Goal: Task Accomplishment & Management: Manage account settings

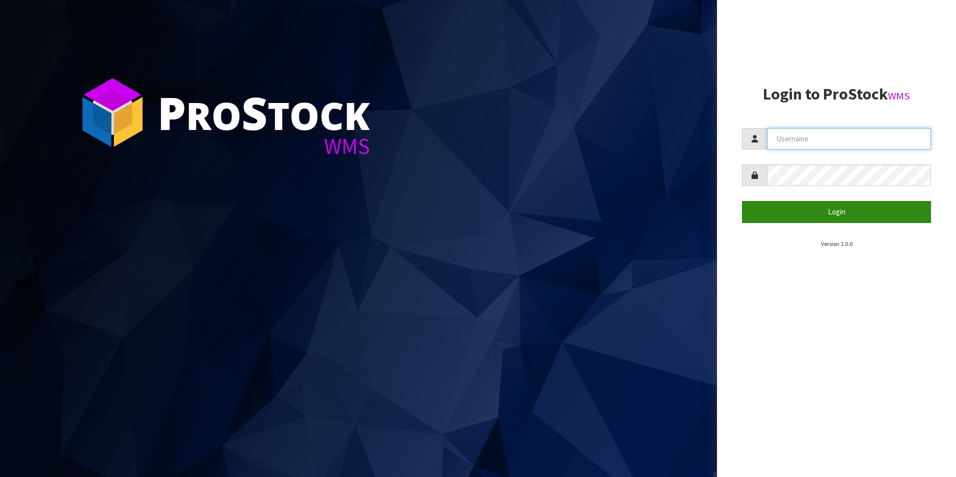
type input "[PERSON_NAME][EMAIL_ADDRESS][DOMAIN_NAME]"
click at [790, 207] on button "Login" at bounding box center [836, 212] width 189 height 22
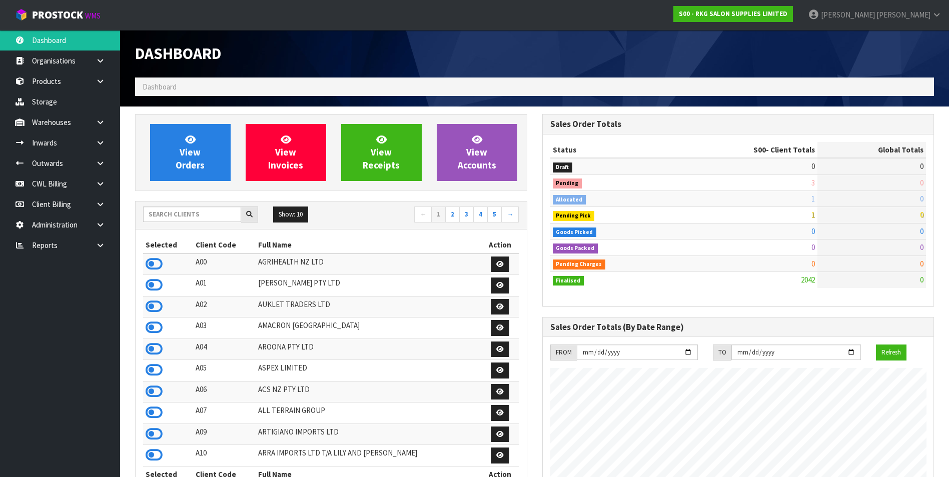
scroll to position [758, 407]
click at [46, 184] on link "CWL Billing" at bounding box center [60, 184] width 120 height 21
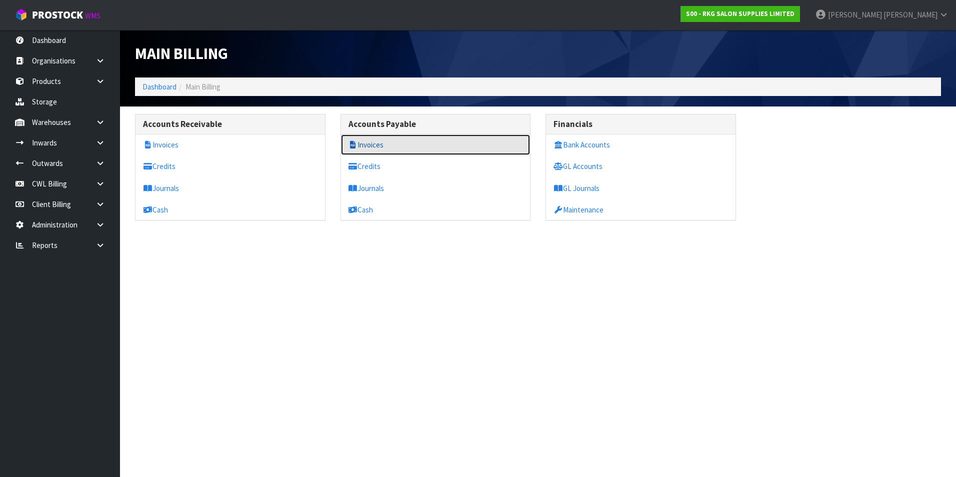
click at [386, 146] on link "Invoices" at bounding box center [436, 145] width 190 height 21
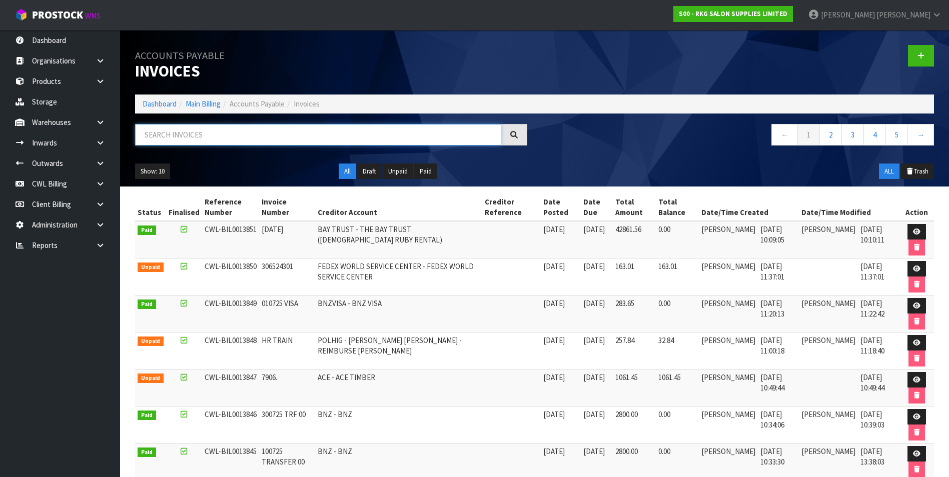
click at [195, 134] on input "text" at bounding box center [318, 135] width 366 height 22
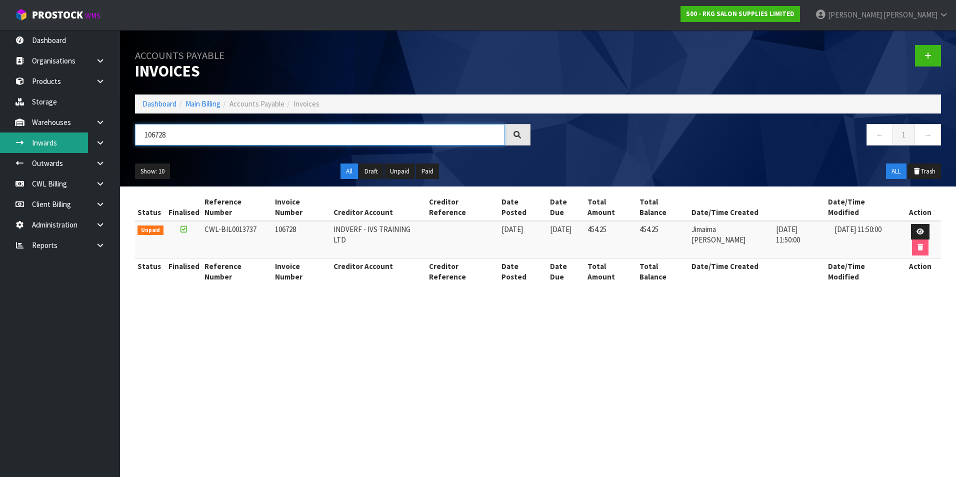
type input "106728"
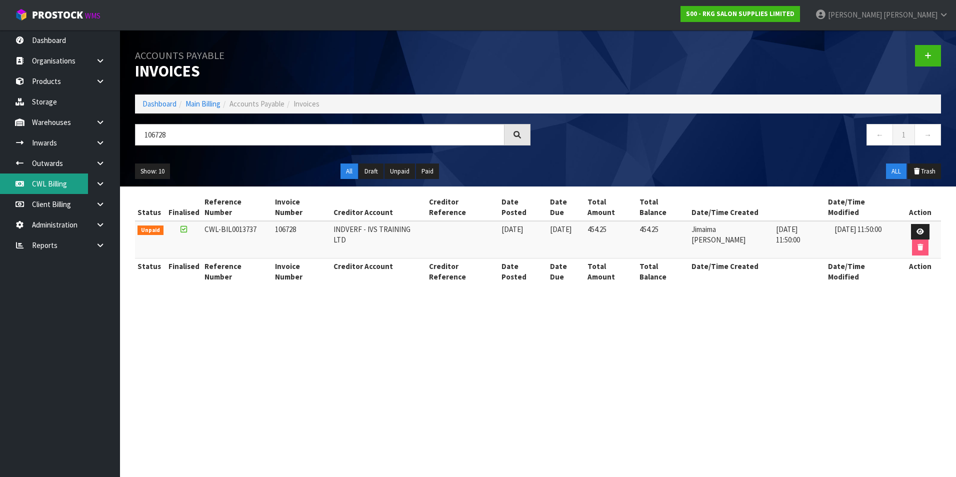
click at [73, 189] on link "CWL Billing" at bounding box center [60, 184] width 120 height 21
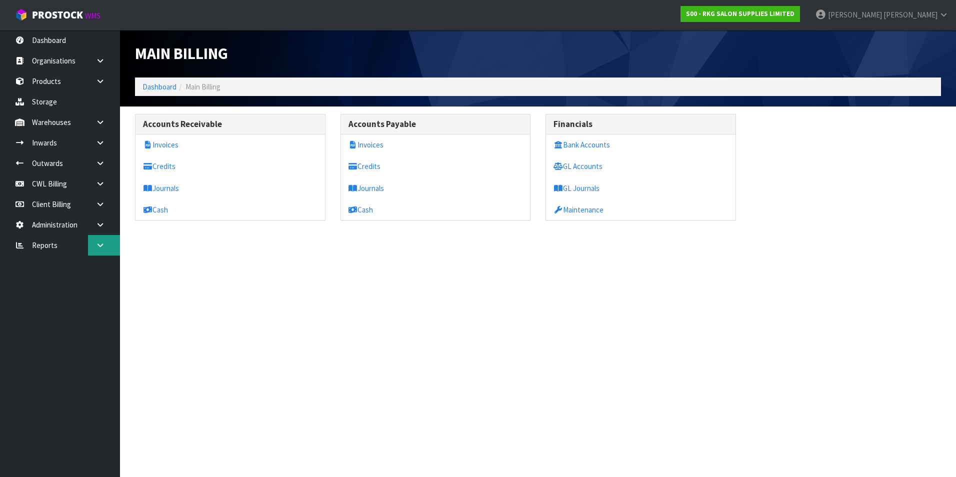
click at [94, 246] on link at bounding box center [104, 245] width 32 height 21
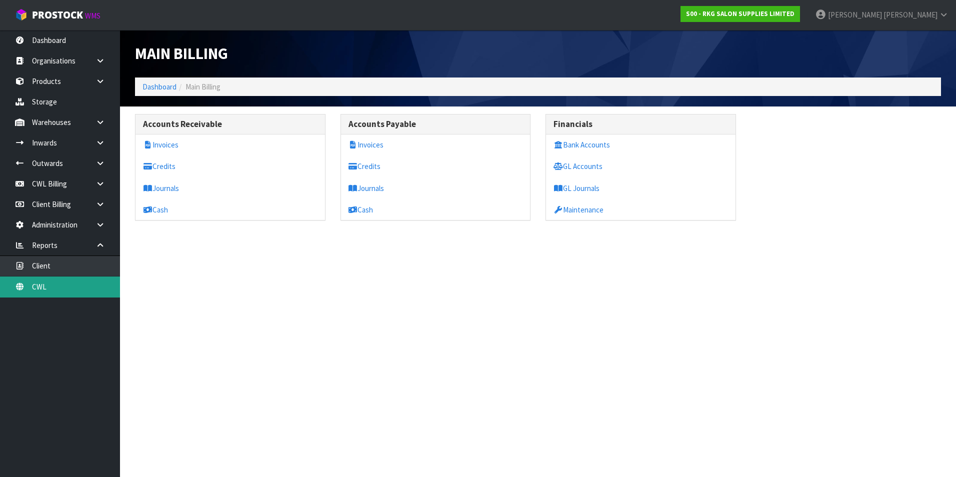
click at [75, 287] on link "CWL" at bounding box center [60, 287] width 120 height 21
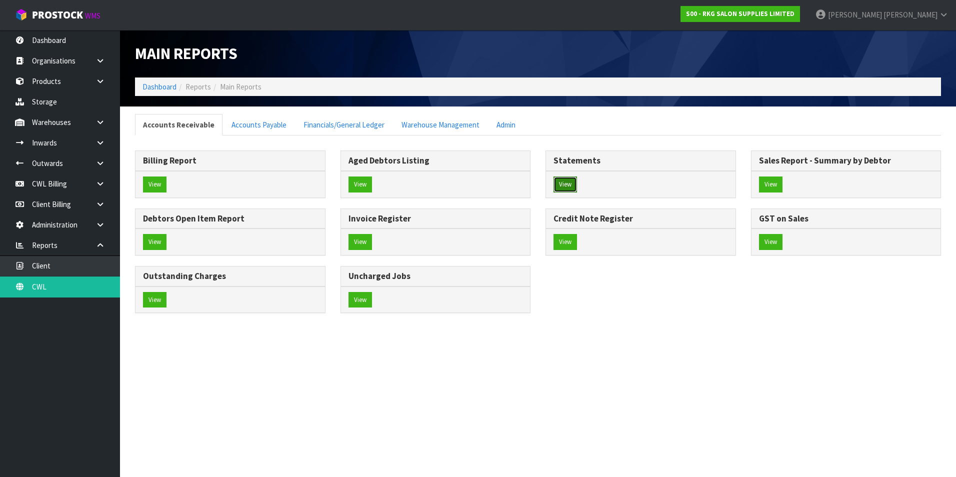
click at [559, 184] on button "View" at bounding box center [566, 185] width 24 height 16
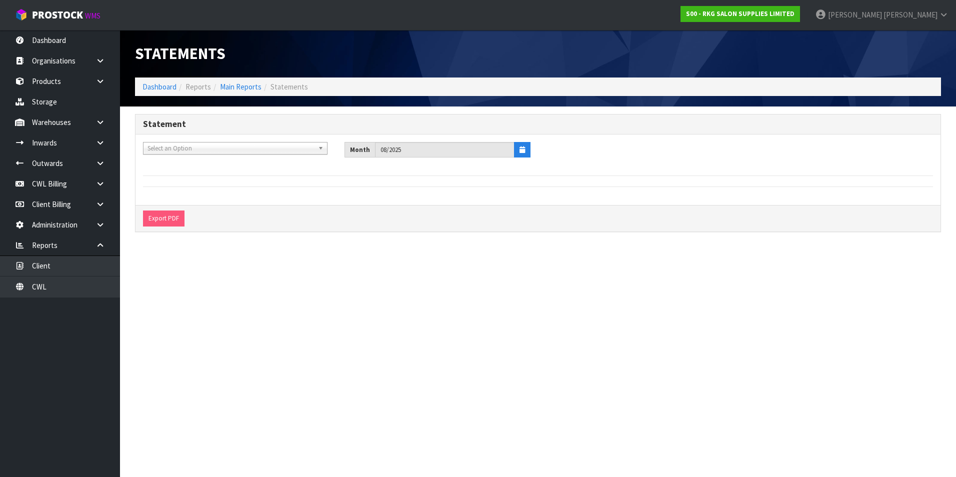
click at [182, 146] on span "Select an Option" at bounding box center [231, 149] width 167 height 12
type input "dutt"
click at [199, 178] on li "D04 - DUTT NZ LTD" at bounding box center [236, 177] width 180 height 13
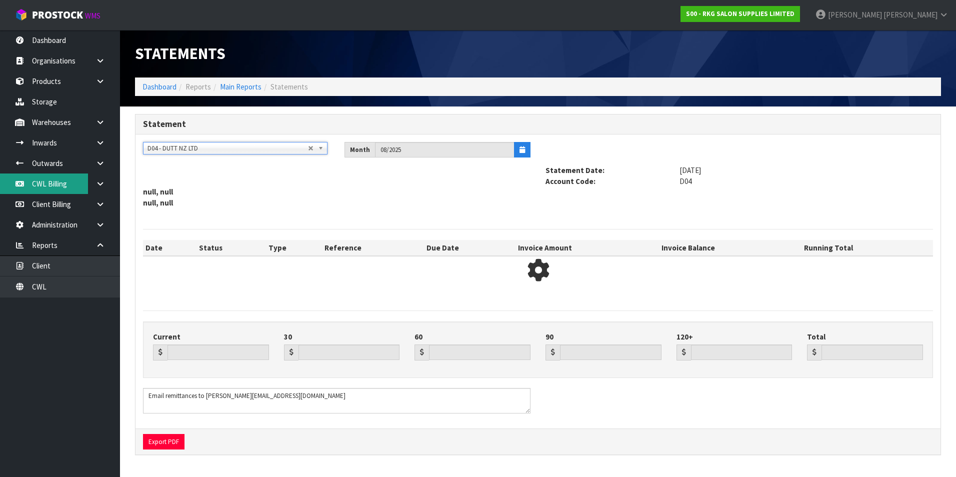
type input "575.51"
type input "0.00"
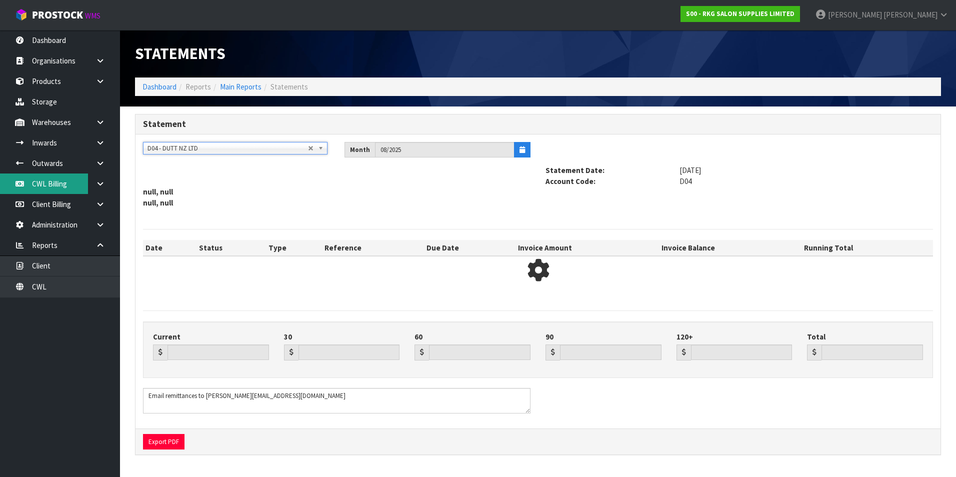
type input "575.51"
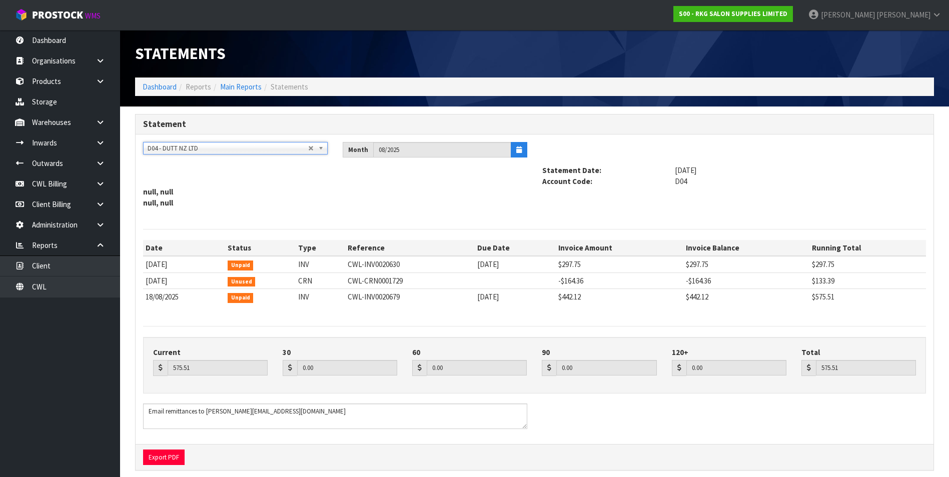
click at [176, 151] on span "D04 - DUTT NZ LTD" at bounding box center [228, 149] width 161 height 12
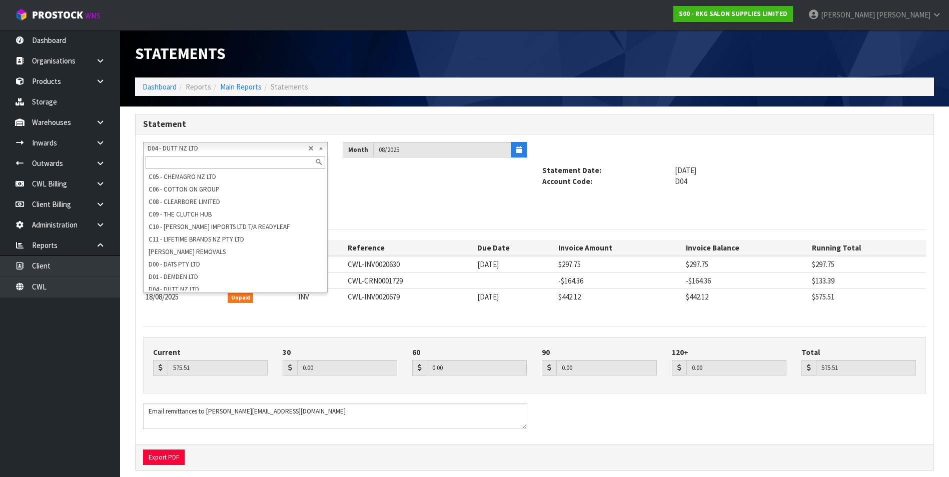
scroll to position [338, 0]
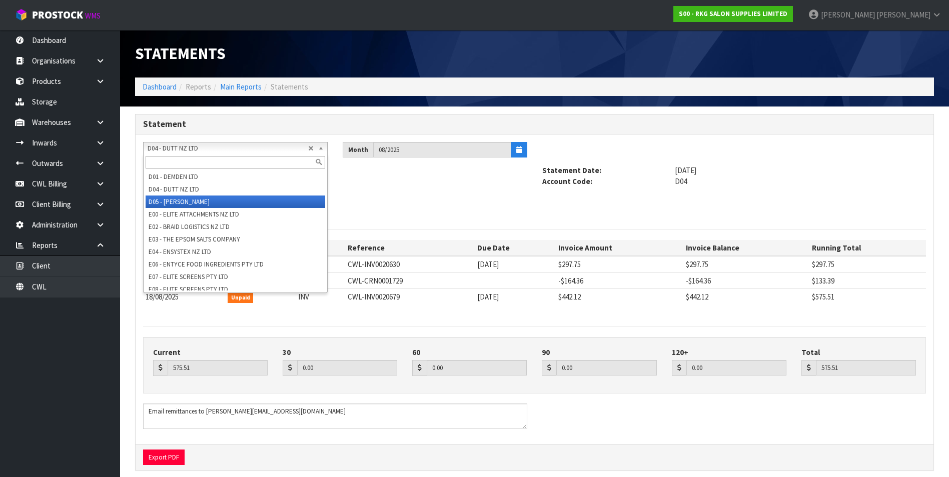
click at [196, 198] on li "D05 - [PERSON_NAME]" at bounding box center [236, 202] width 180 height 13
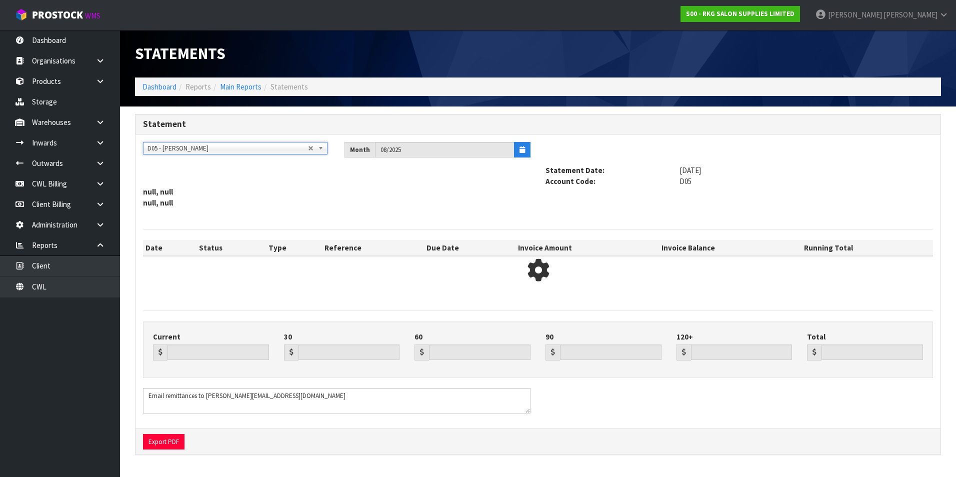
type input "3580.77"
type input "7132.42"
type input "0.00"
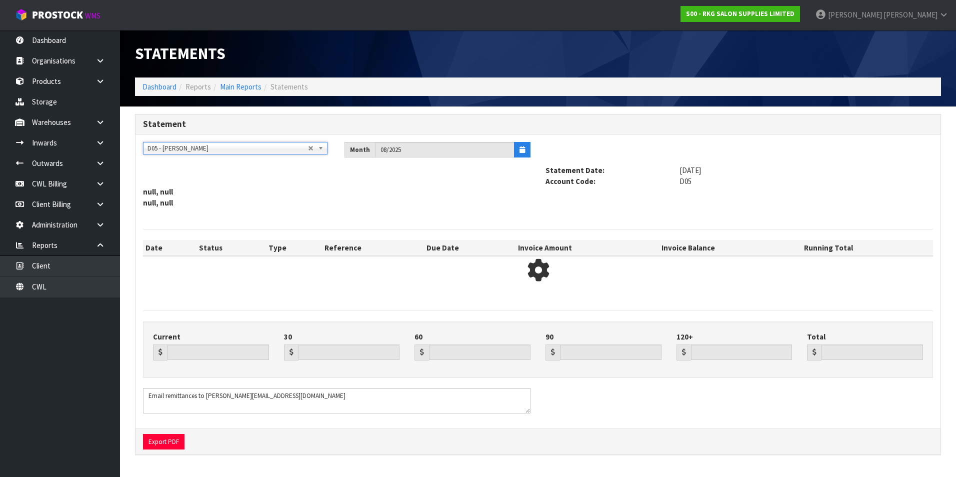
type input "10713.19"
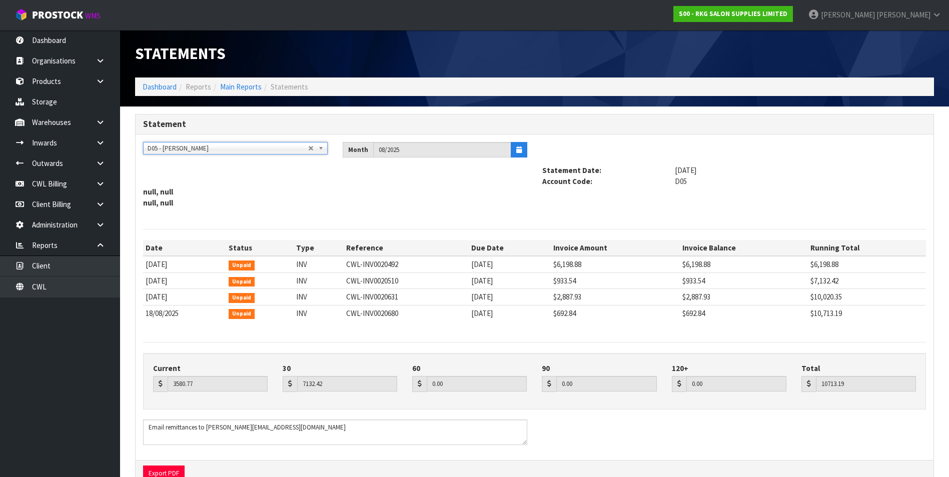
click at [230, 153] on span "D05 - [PERSON_NAME]" at bounding box center [228, 149] width 161 height 12
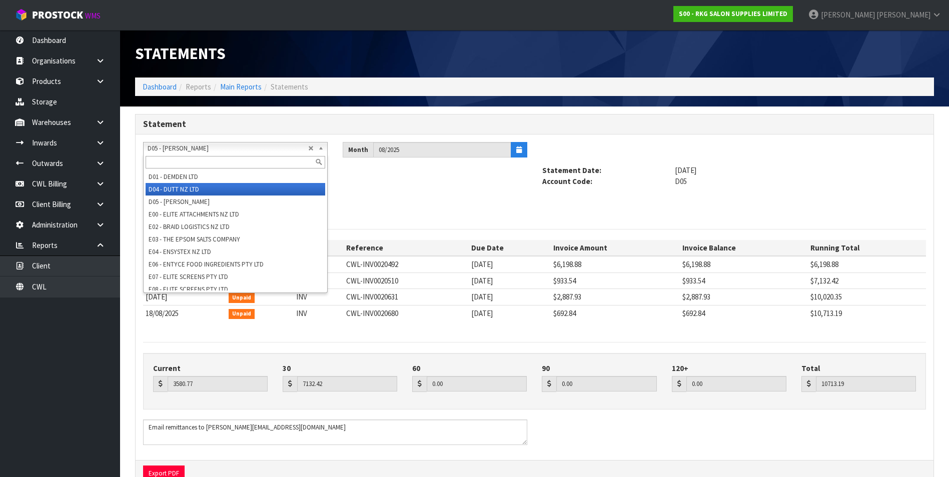
click at [201, 191] on li "D04 - DUTT NZ LTD" at bounding box center [236, 189] width 180 height 13
type input "575.51"
type input "0.00"
type input "575.51"
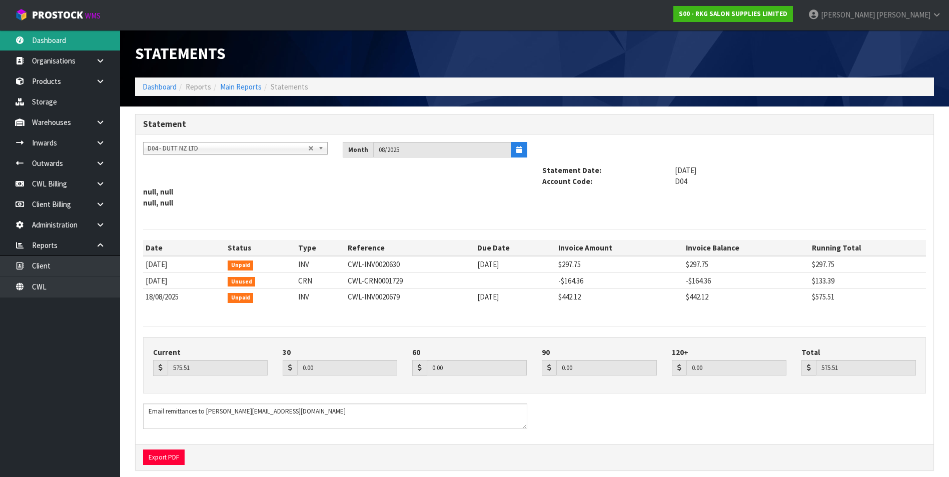
click at [59, 36] on link "Dashboard" at bounding box center [60, 40] width 120 height 21
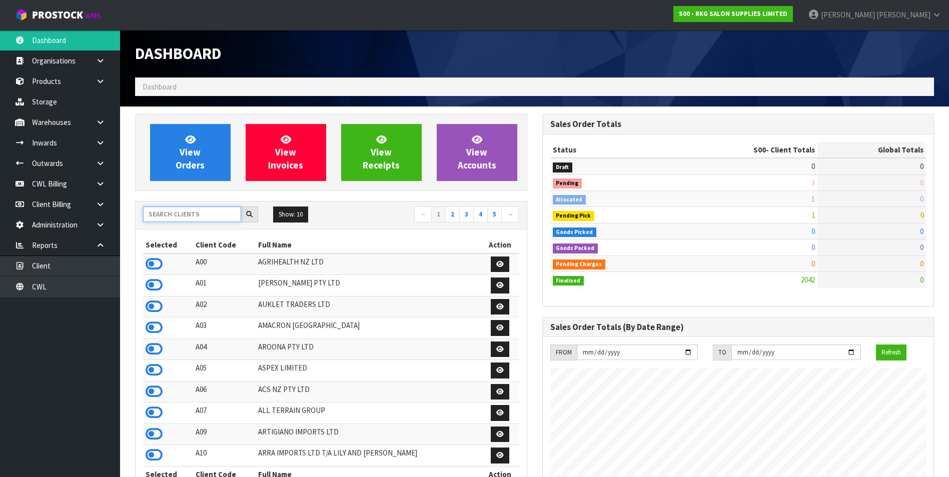
scroll to position [758, 407]
click at [160, 214] on input "text" at bounding box center [192, 215] width 98 height 16
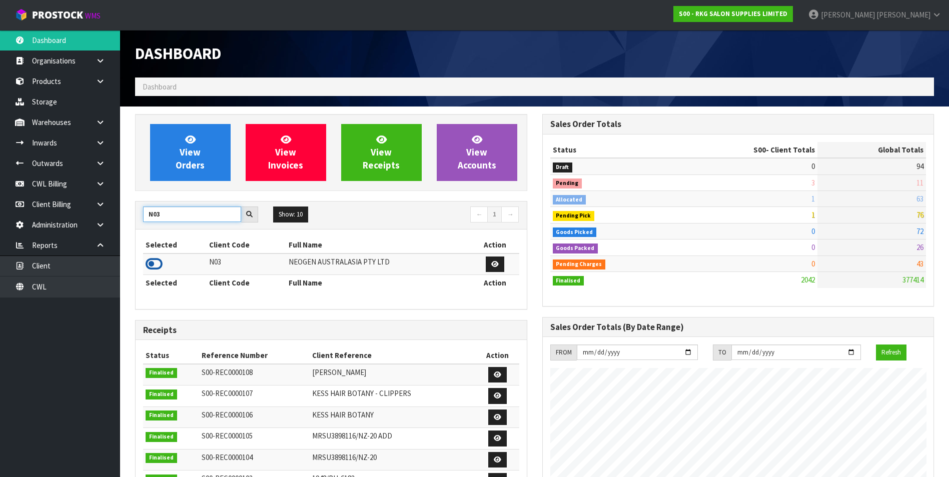
type input "N03"
click at [151, 264] on icon at bounding box center [154, 264] width 17 height 15
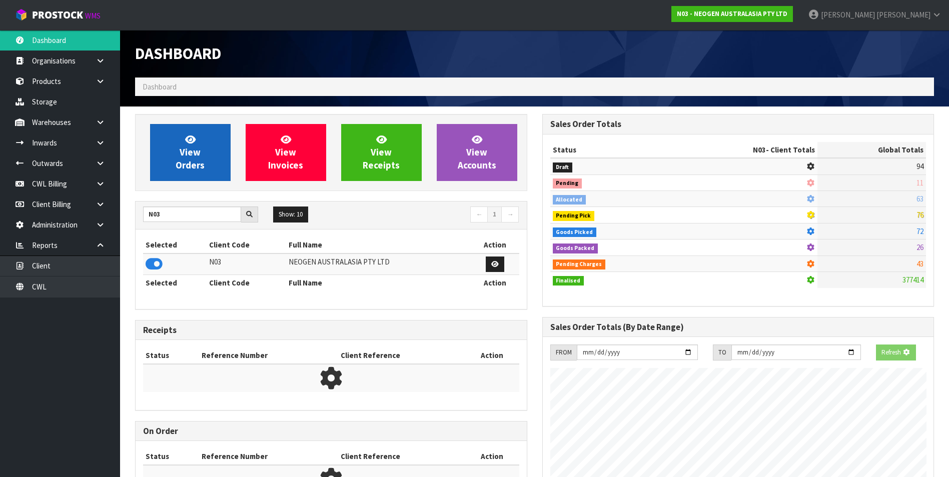
scroll to position [624, 407]
click at [198, 164] on span "View Orders" at bounding box center [190, 153] width 29 height 38
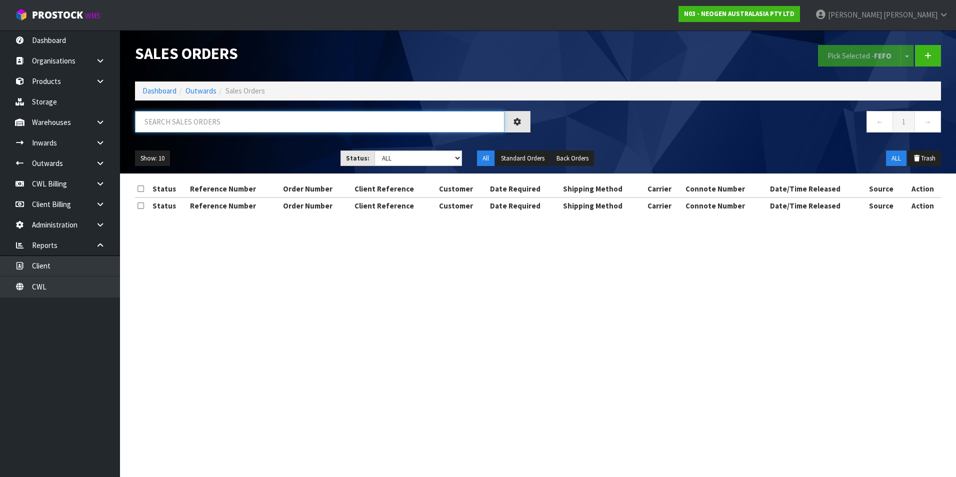
click at [177, 121] on input "text" at bounding box center [320, 122] width 370 height 22
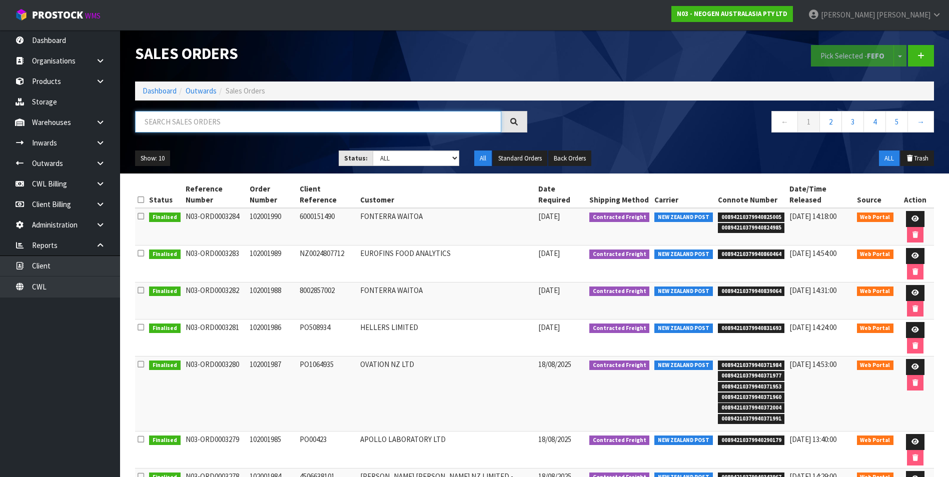
paste input "00894210379940392217"
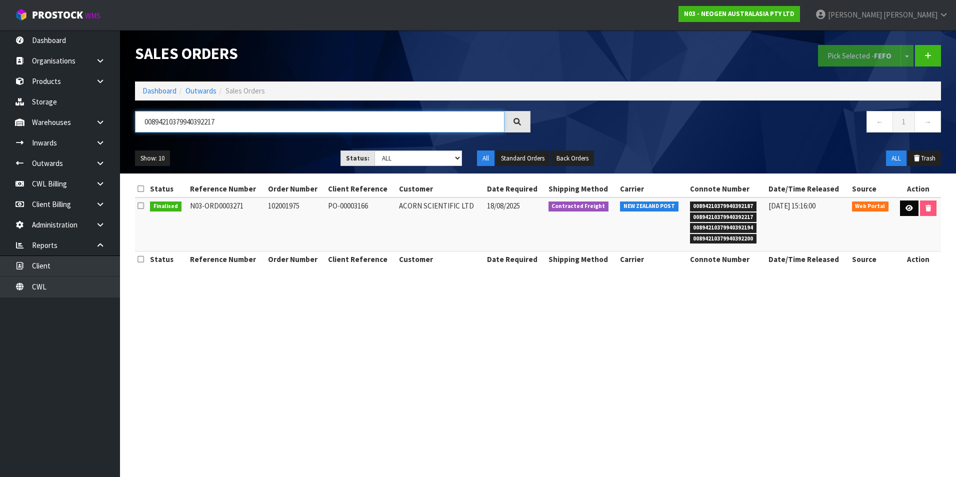
type input "00894210379940392217"
click at [906, 208] on icon at bounding box center [910, 208] width 8 height 7
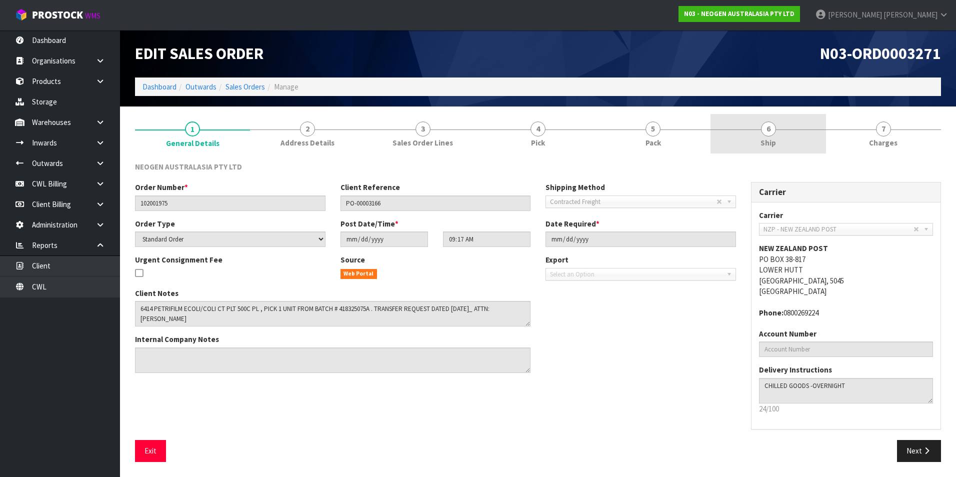
click at [770, 132] on span "6" at bounding box center [768, 129] width 15 height 15
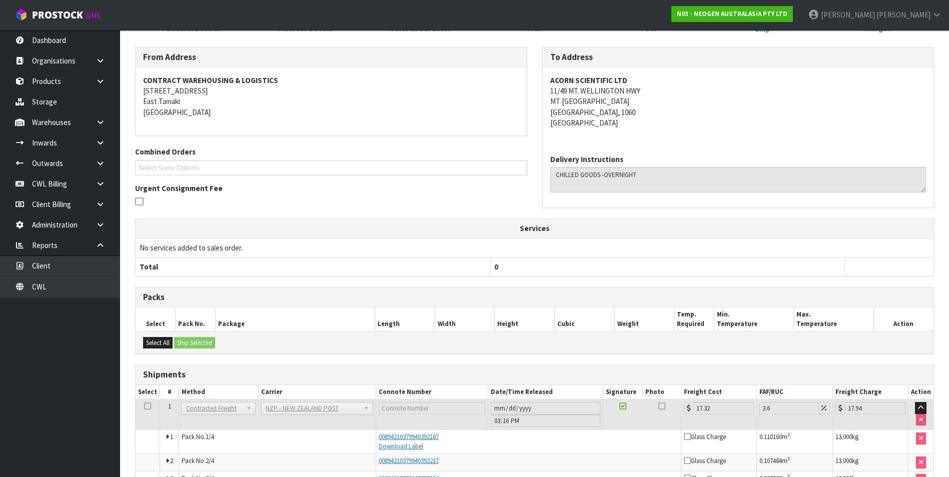
scroll to position [41, 0]
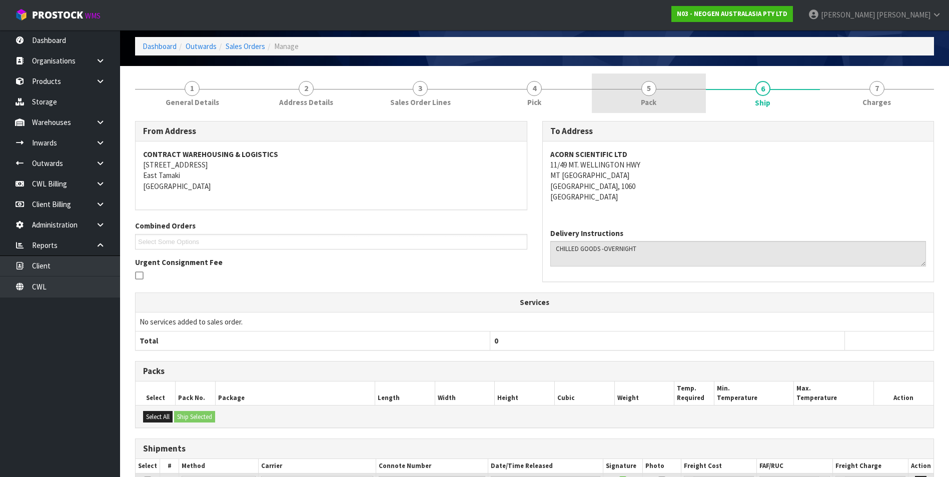
click at [656, 89] on span "5" at bounding box center [648, 88] width 15 height 15
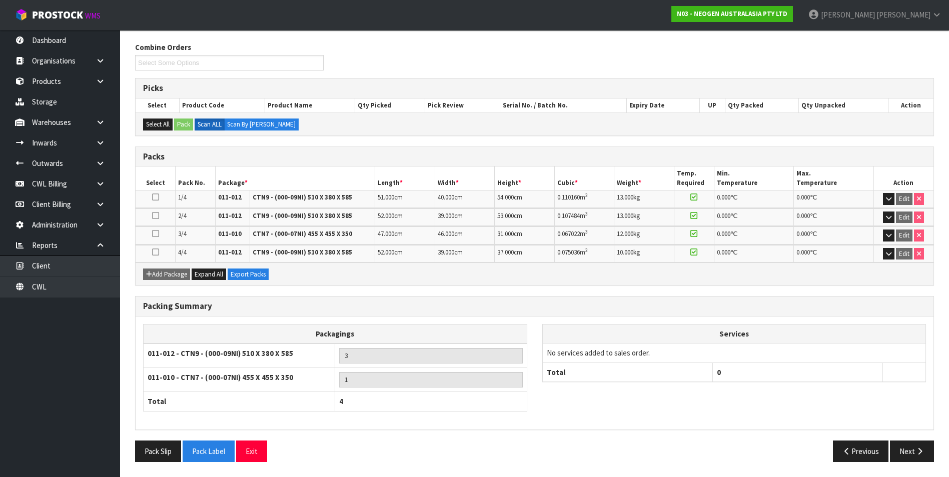
scroll to position [0, 0]
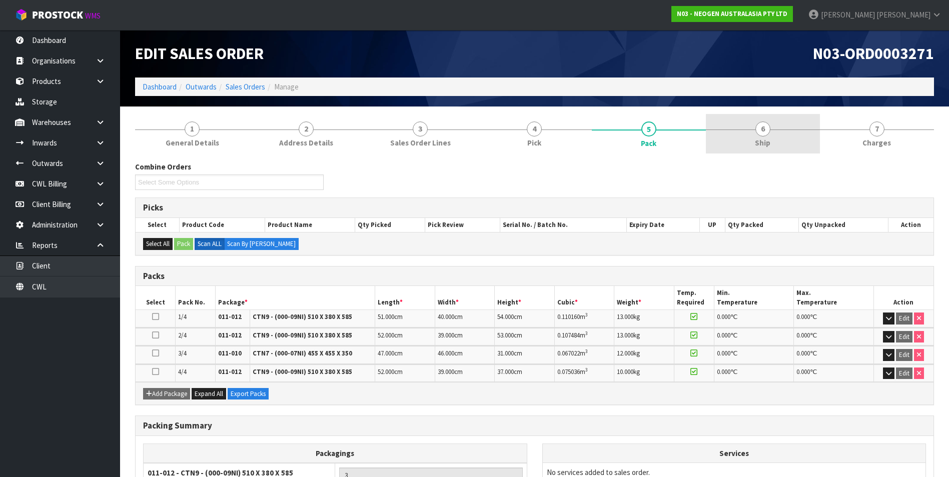
click at [768, 130] on span "6" at bounding box center [762, 129] width 15 height 15
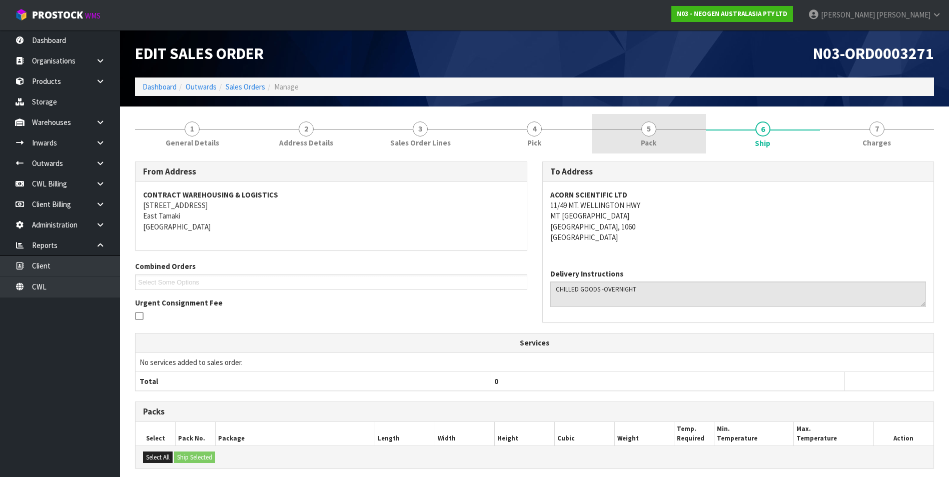
click at [647, 132] on span "5" at bounding box center [648, 129] width 15 height 15
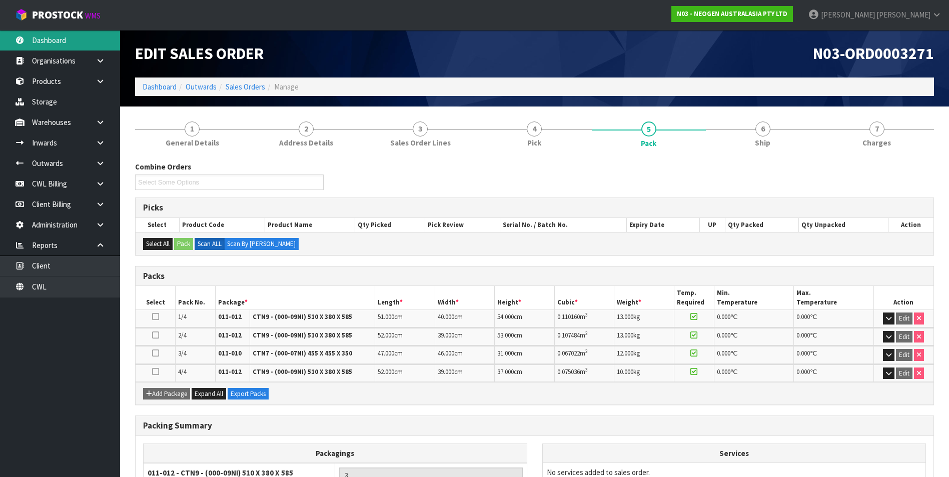
click at [73, 36] on link "Dashboard" at bounding box center [60, 40] width 120 height 21
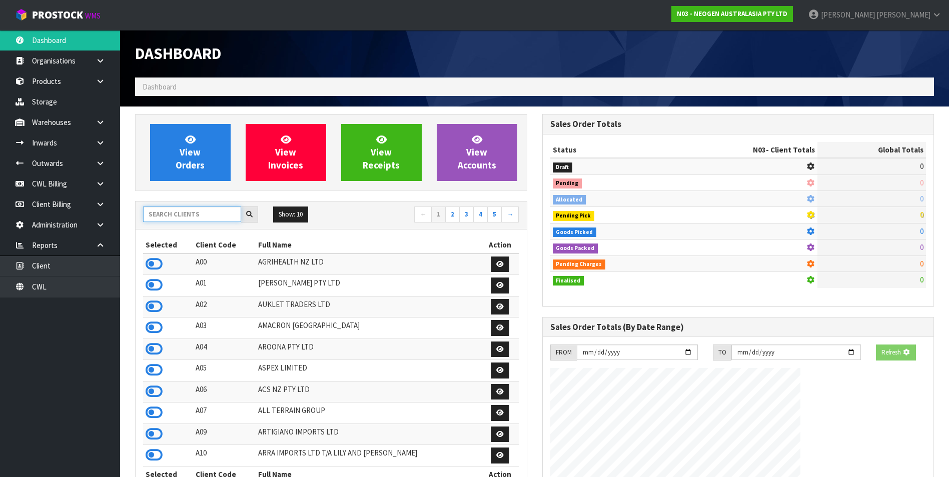
click at [167, 219] on input "text" at bounding box center [192, 215] width 98 height 16
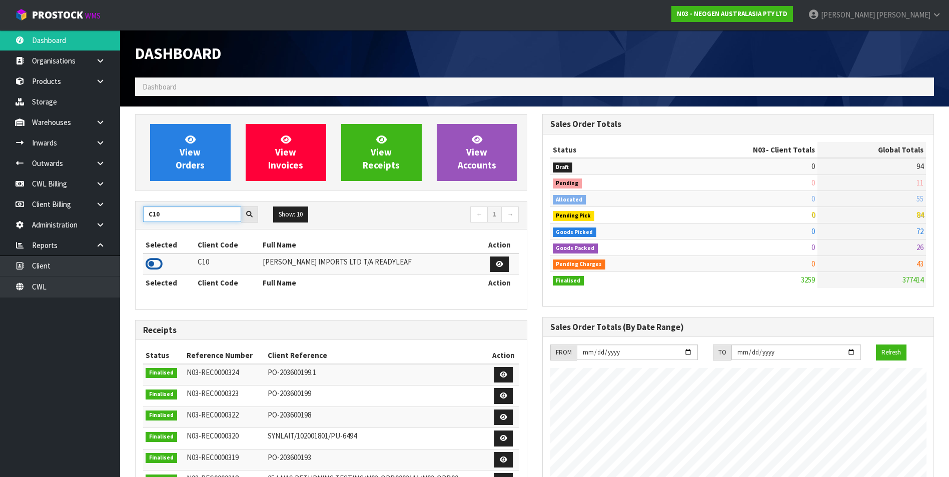
type input "C10"
drag, startPoint x: 154, startPoint y: 262, endPoint x: 166, endPoint y: 238, distance: 26.6
click at [154, 262] on icon at bounding box center [154, 264] width 17 height 15
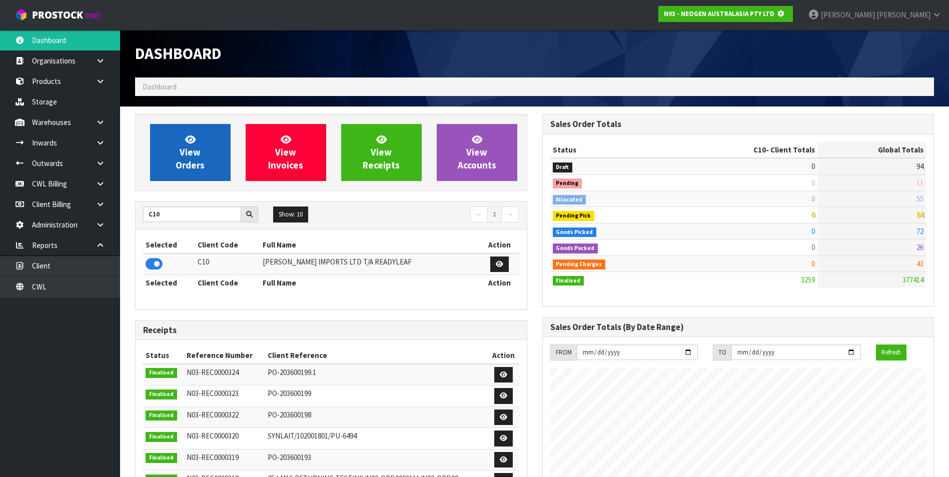
scroll to position [624, 407]
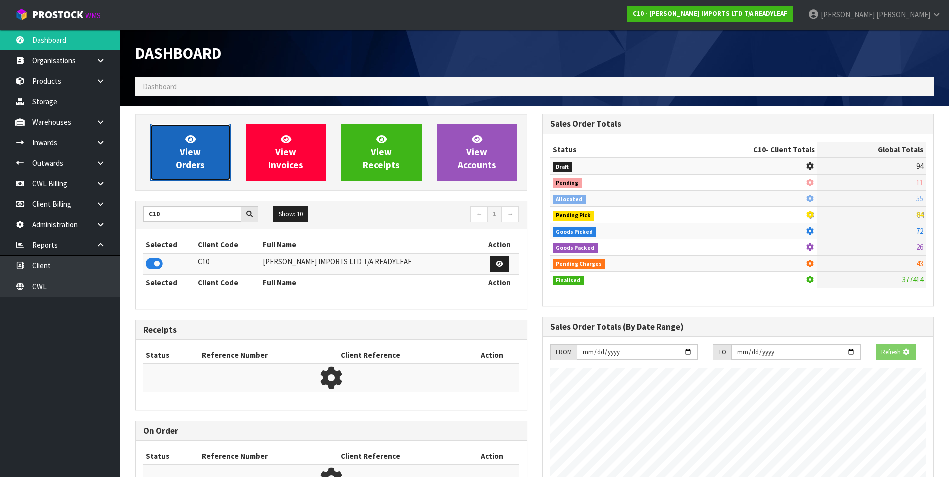
click at [208, 148] on link "View Orders" at bounding box center [190, 152] width 81 height 57
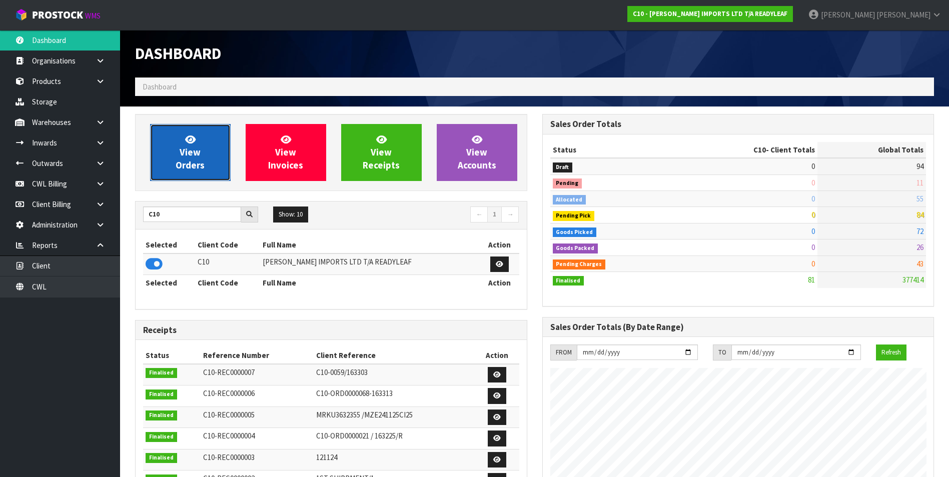
scroll to position [725, 407]
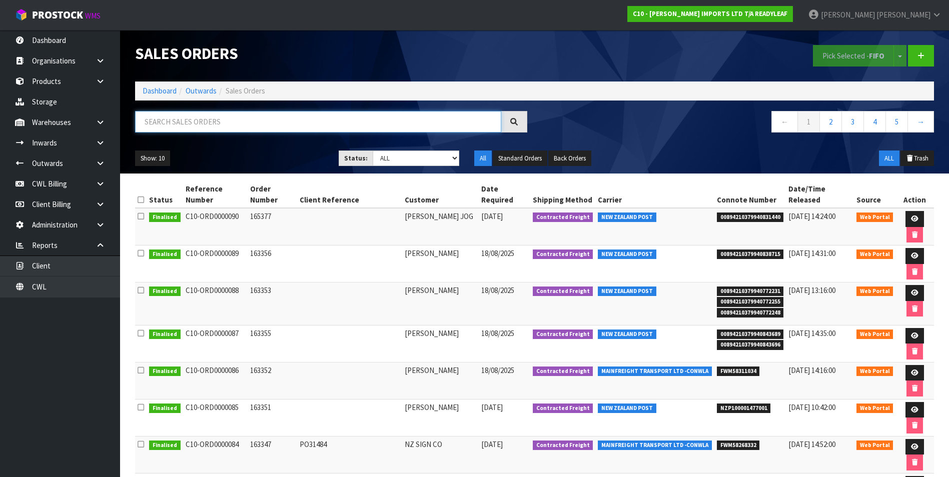
click at [186, 123] on input "text" at bounding box center [318, 122] width 366 height 22
paste input "00894210379940843696"
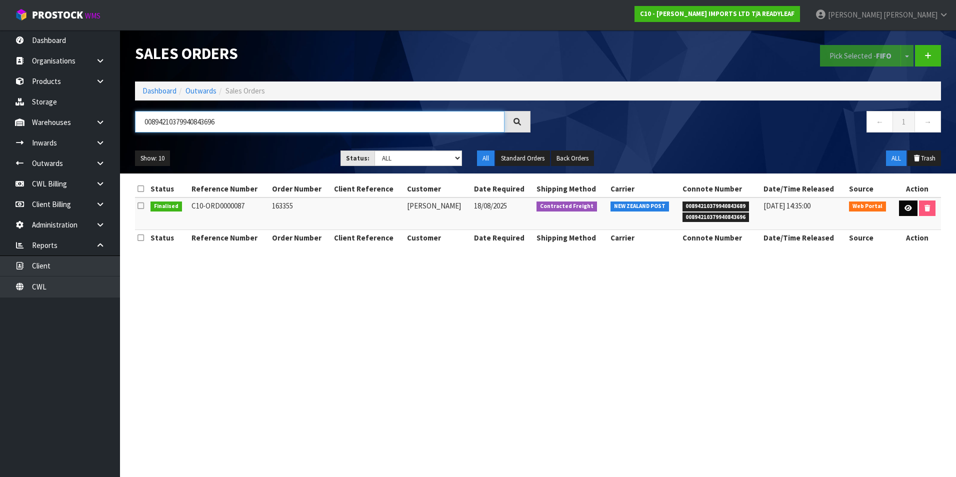
type input "00894210379940843696"
click at [908, 208] on icon at bounding box center [909, 208] width 8 height 7
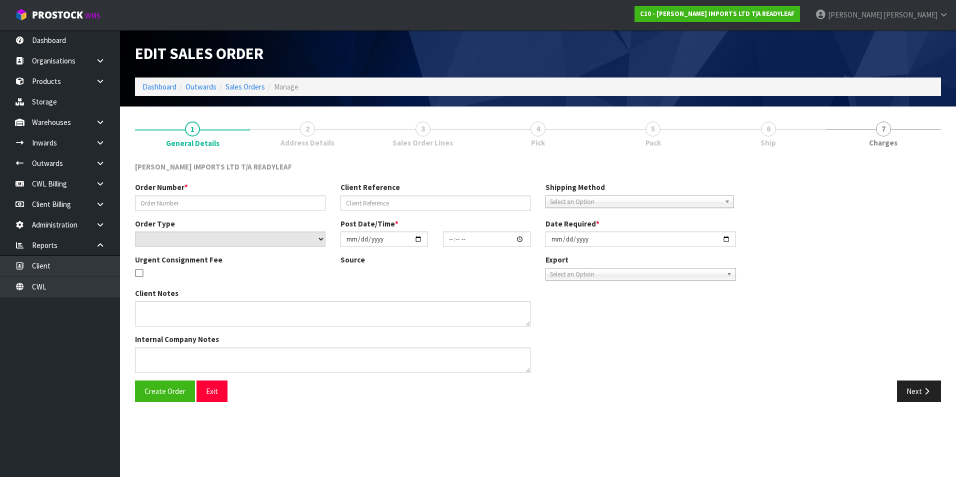
type input "163355"
select select "number:0"
type input "[DATE]"
type input "11:00:00.000"
type input "[DATE]"
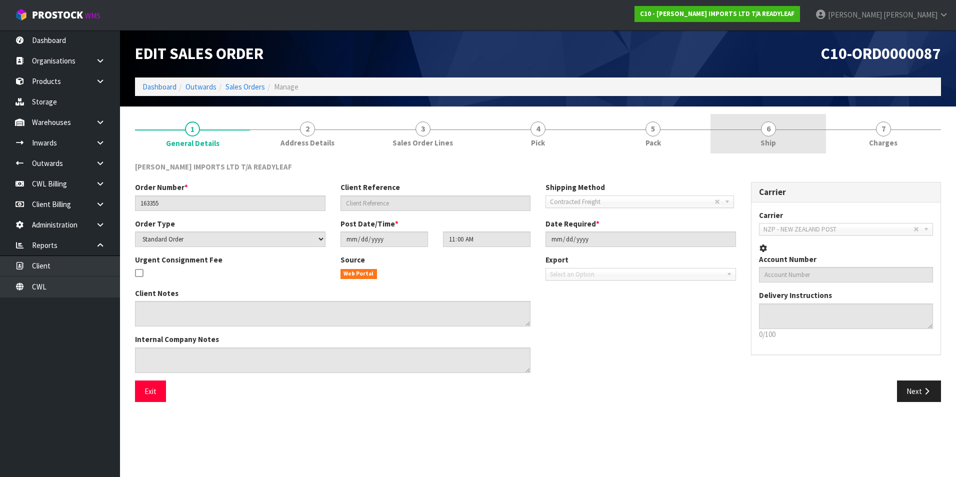
click at [766, 132] on span "6" at bounding box center [768, 129] width 15 height 15
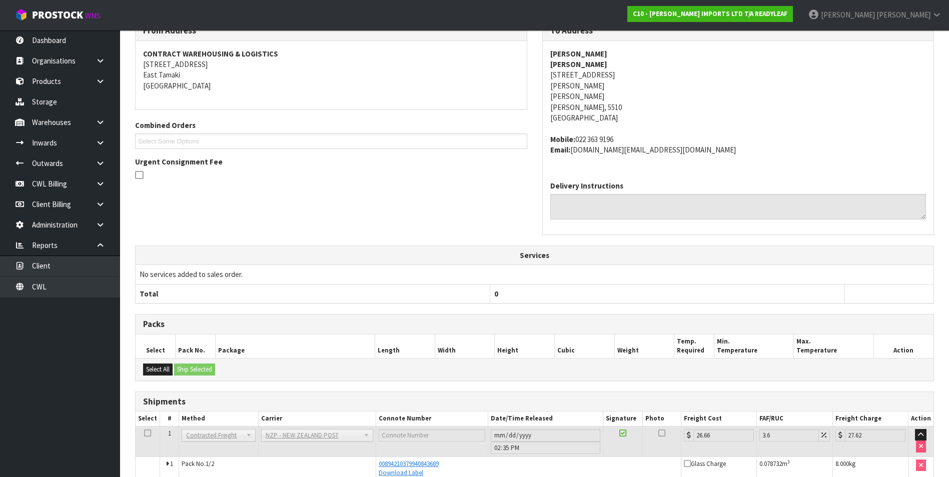
scroll to position [10, 0]
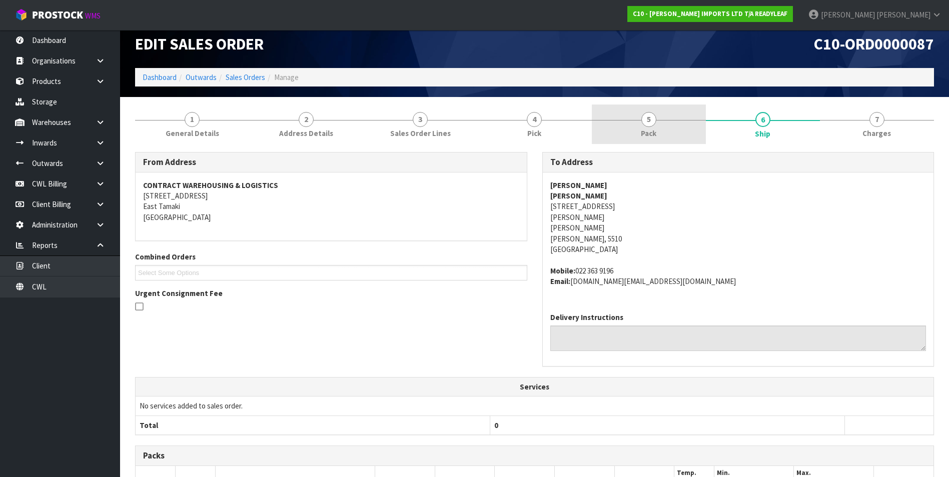
click at [653, 129] on span "Pack" at bounding box center [649, 133] width 16 height 11
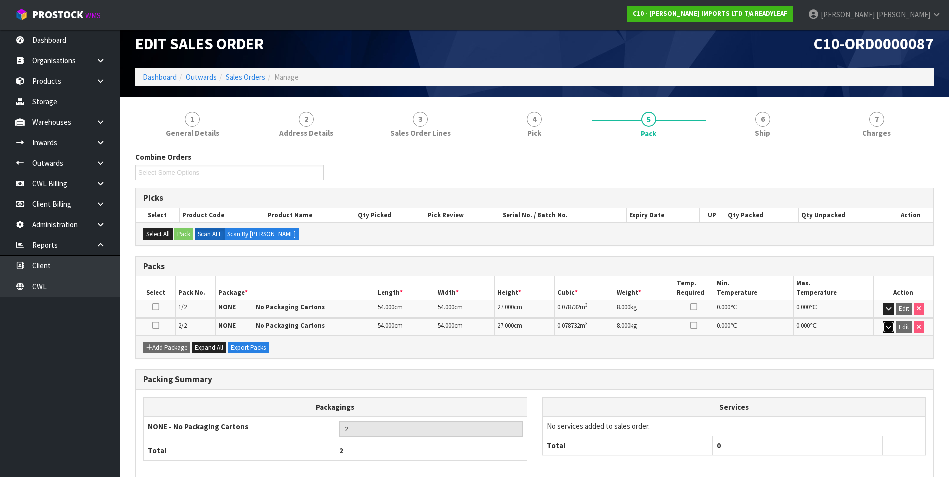
click at [886, 326] on icon "button" at bounding box center [889, 327] width 6 height 7
